Goal: Information Seeking & Learning: Learn about a topic

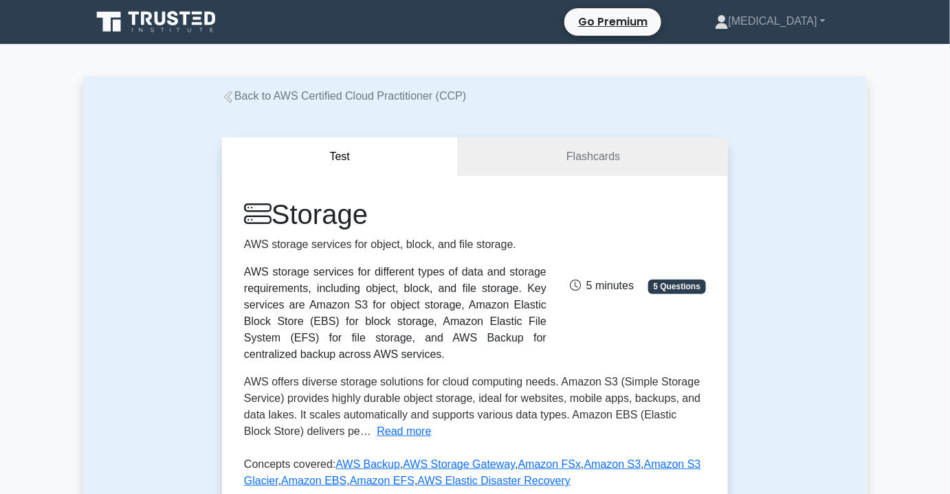
click at [332, 95] on link "Back to AWS Certified Cloud Practitioner (CCP)" at bounding box center [344, 96] width 244 height 12
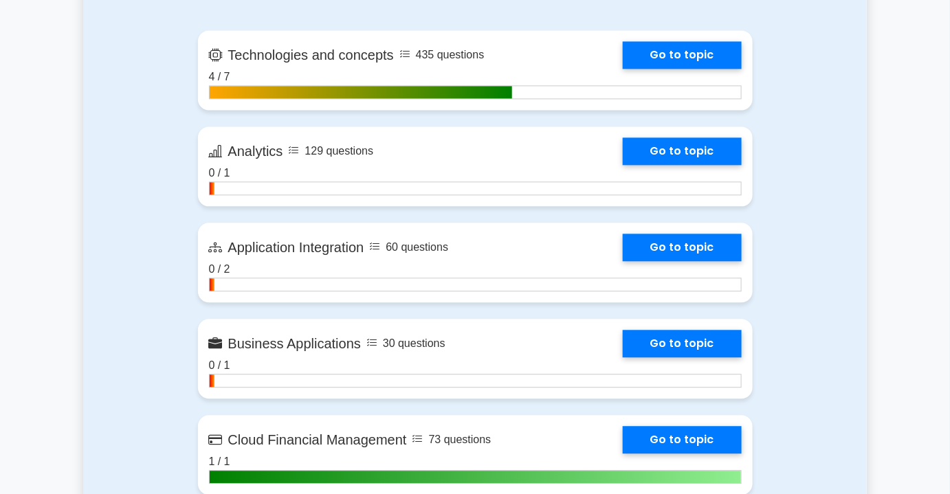
scroll to position [812, 0]
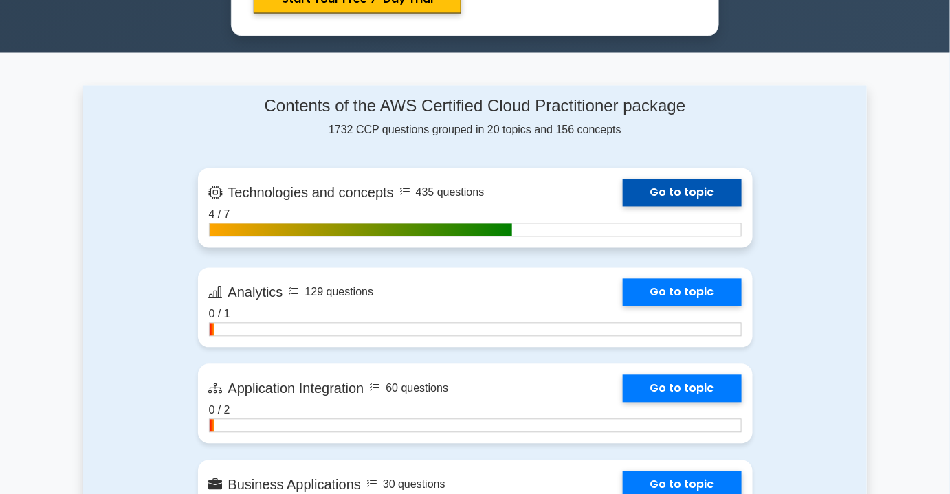
click at [623, 199] on link "Go to topic" at bounding box center [682, 192] width 119 height 27
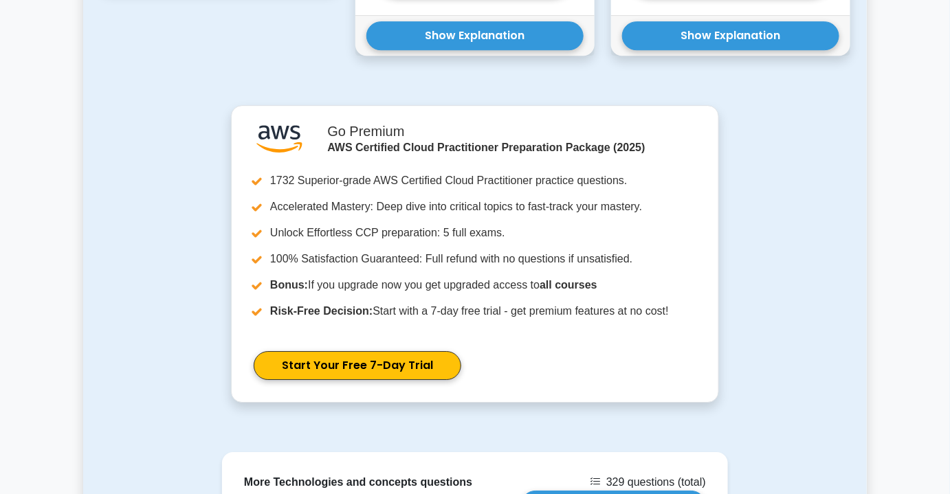
scroll to position [1633, 0]
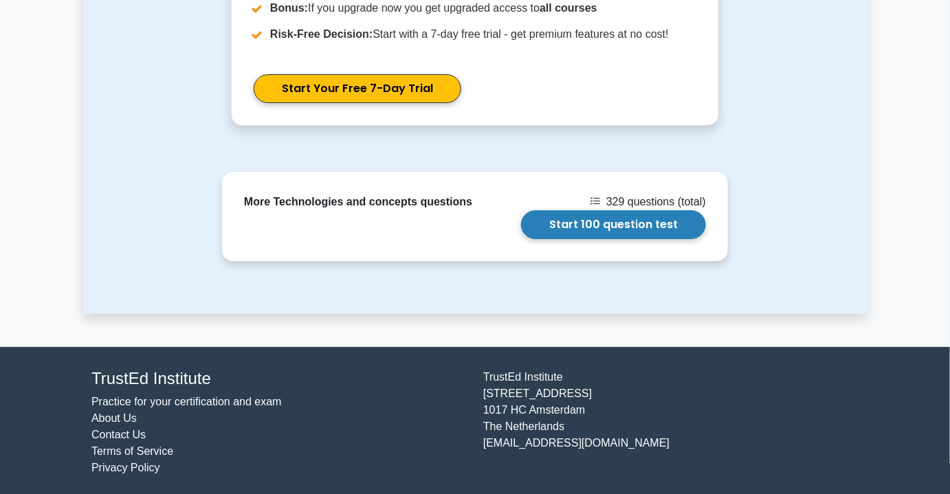
click at [521, 210] on link "Start 100 question test" at bounding box center [613, 224] width 185 height 29
